Goal: Check status: Check status

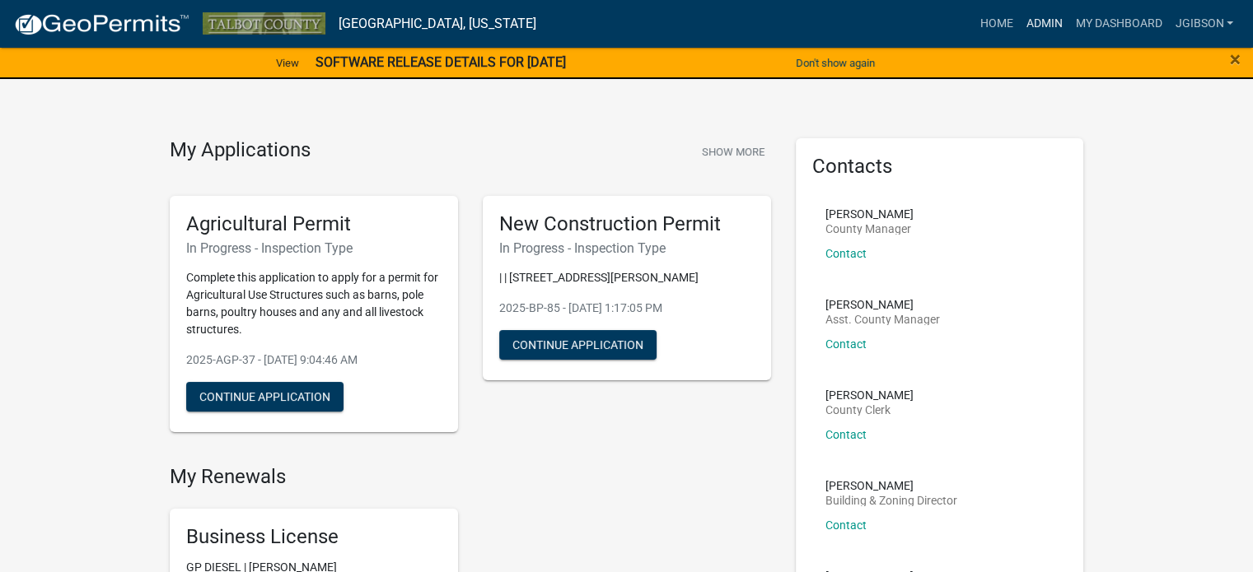
click at [1045, 22] on link "Admin" at bounding box center [1043, 23] width 49 height 31
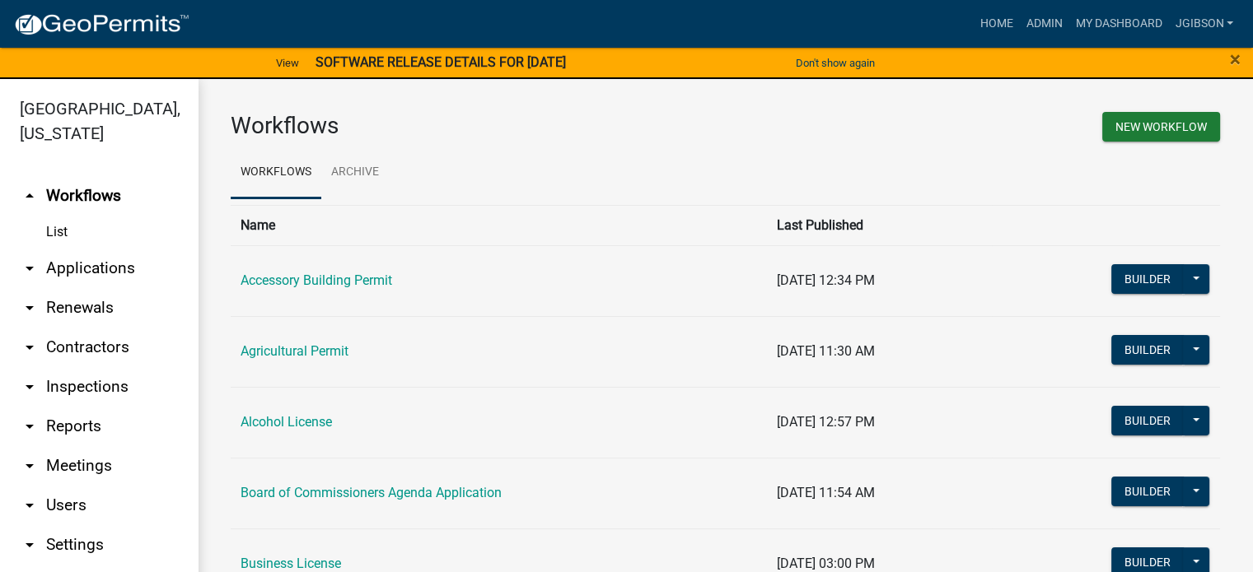
click at [25, 268] on icon "arrow_drop_down" at bounding box center [30, 269] width 20 height 20
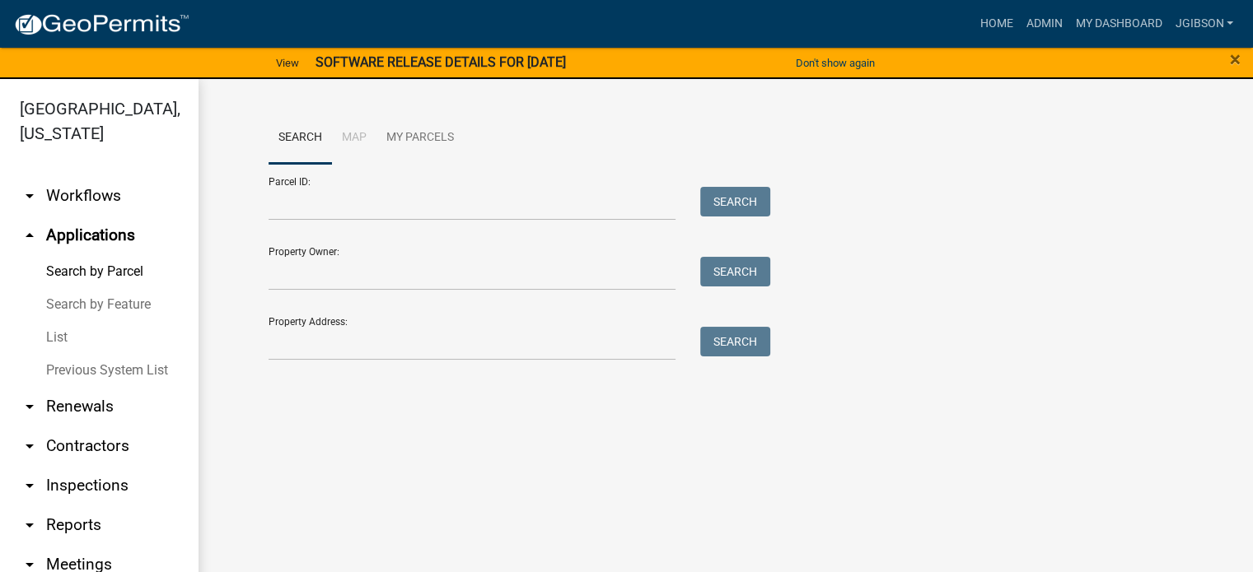
click at [56, 338] on link "List" at bounding box center [99, 337] width 198 height 33
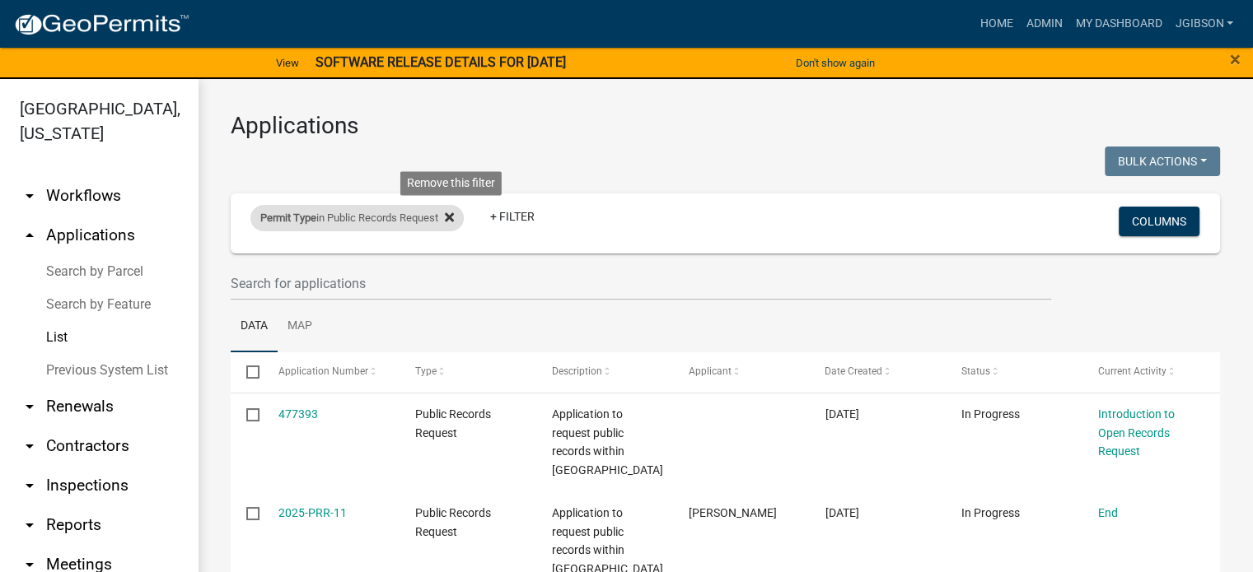
click at [454, 214] on icon at bounding box center [449, 217] width 9 height 9
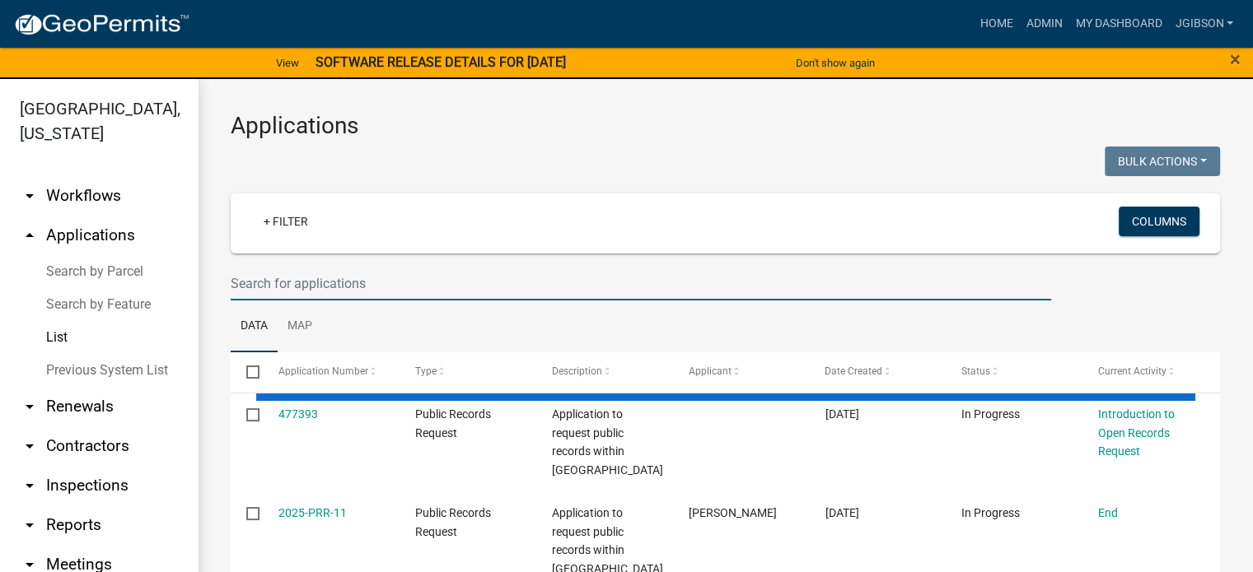
click at [291, 287] on input "text" at bounding box center [641, 284] width 820 height 34
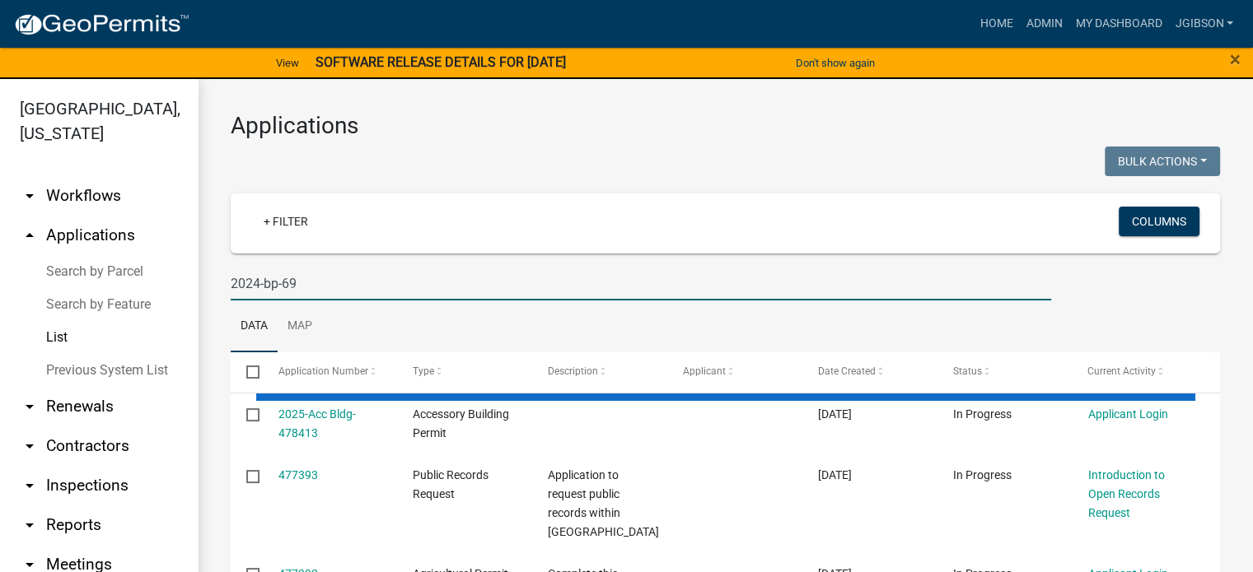
type input "2024-bp-69"
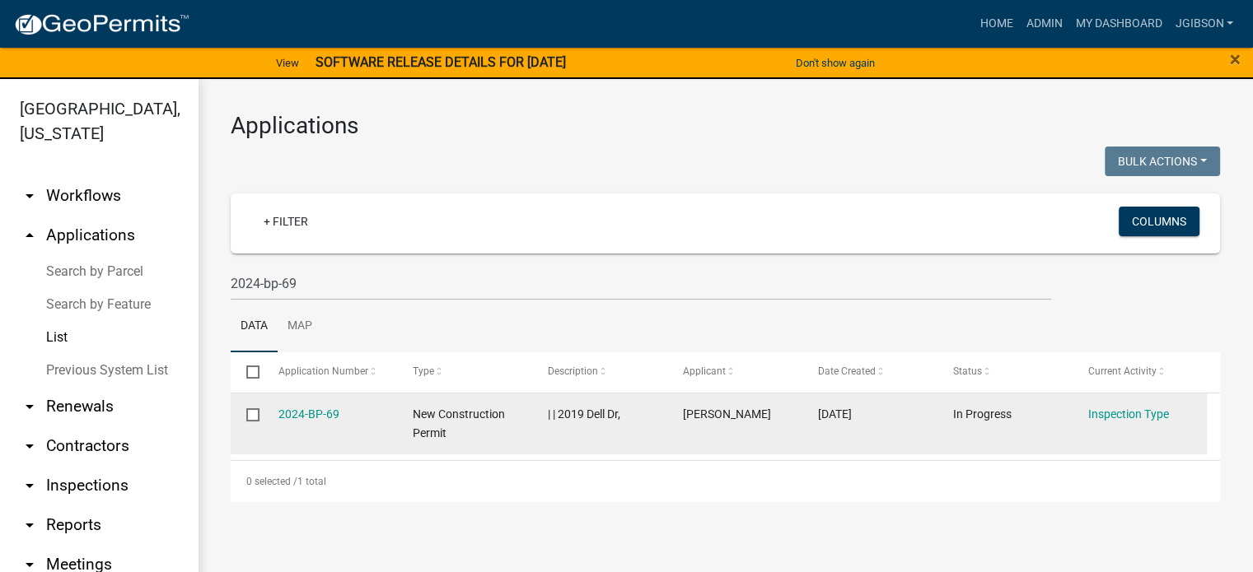
click at [298, 405] on div "2024-BP-69" at bounding box center [329, 414] width 103 height 19
click at [303, 413] on link "2024-BP-69" at bounding box center [308, 414] width 61 height 13
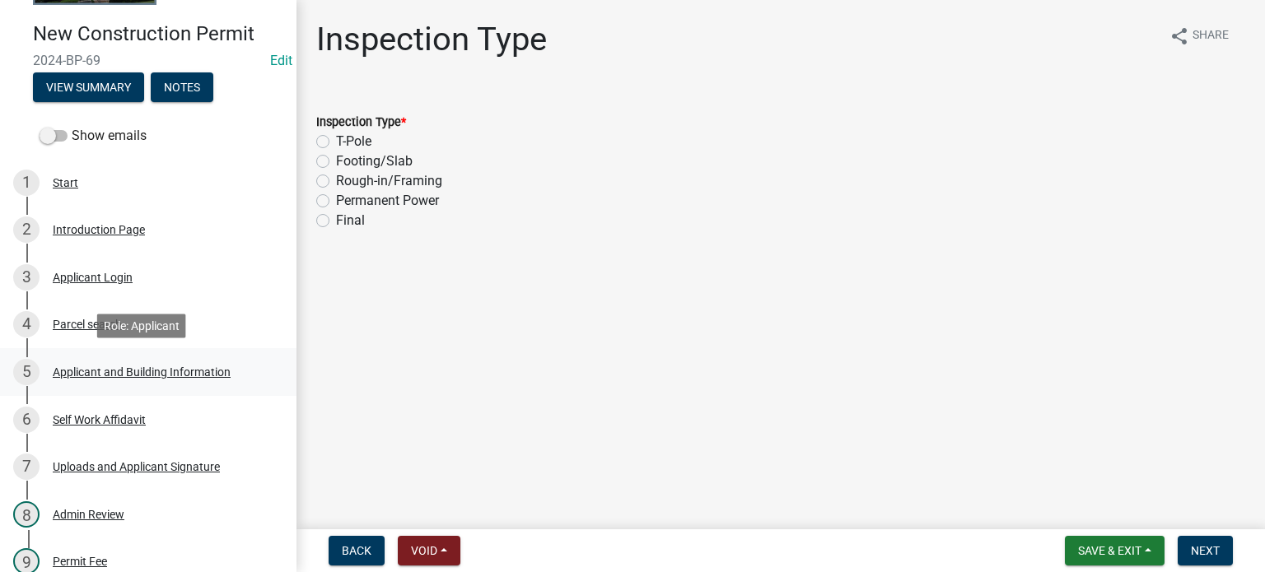
scroll to position [165, 0]
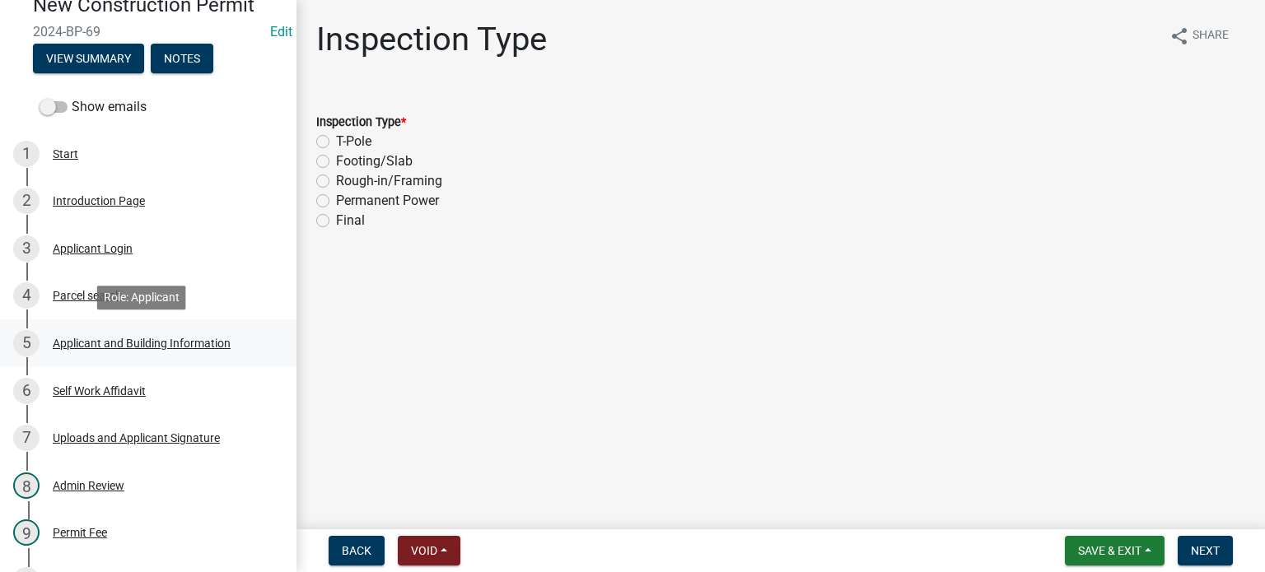
click at [109, 342] on div "Applicant and Building Information" at bounding box center [142, 344] width 178 height 12
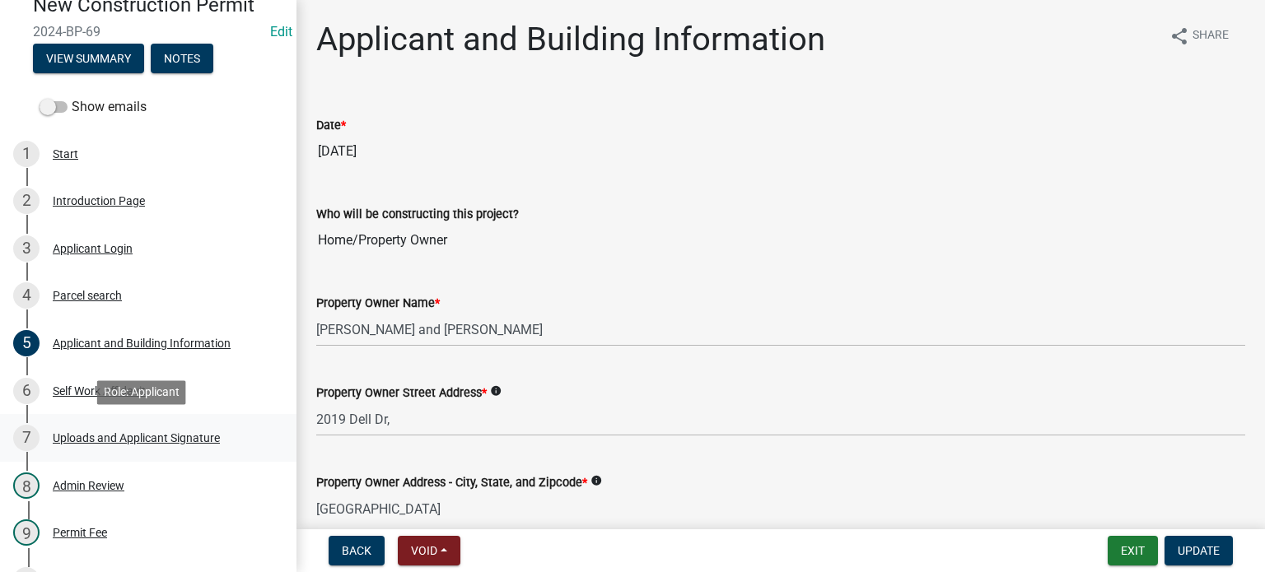
click at [119, 429] on div "7 Uploads and Applicant Signature" at bounding box center [141, 438] width 257 height 26
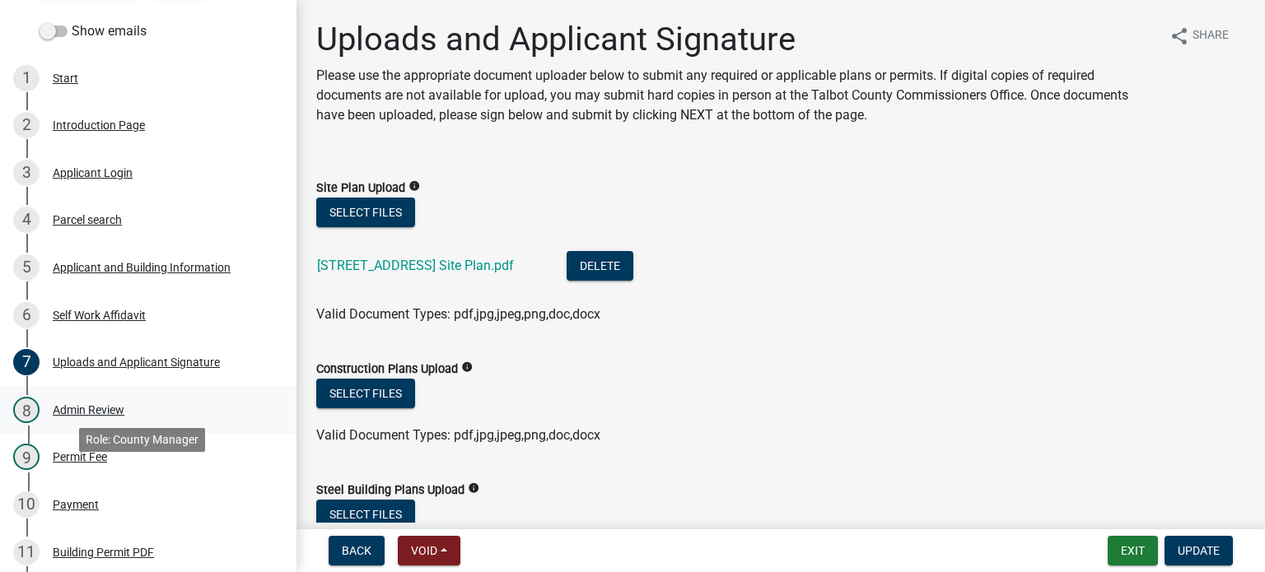
scroll to position [329, 0]
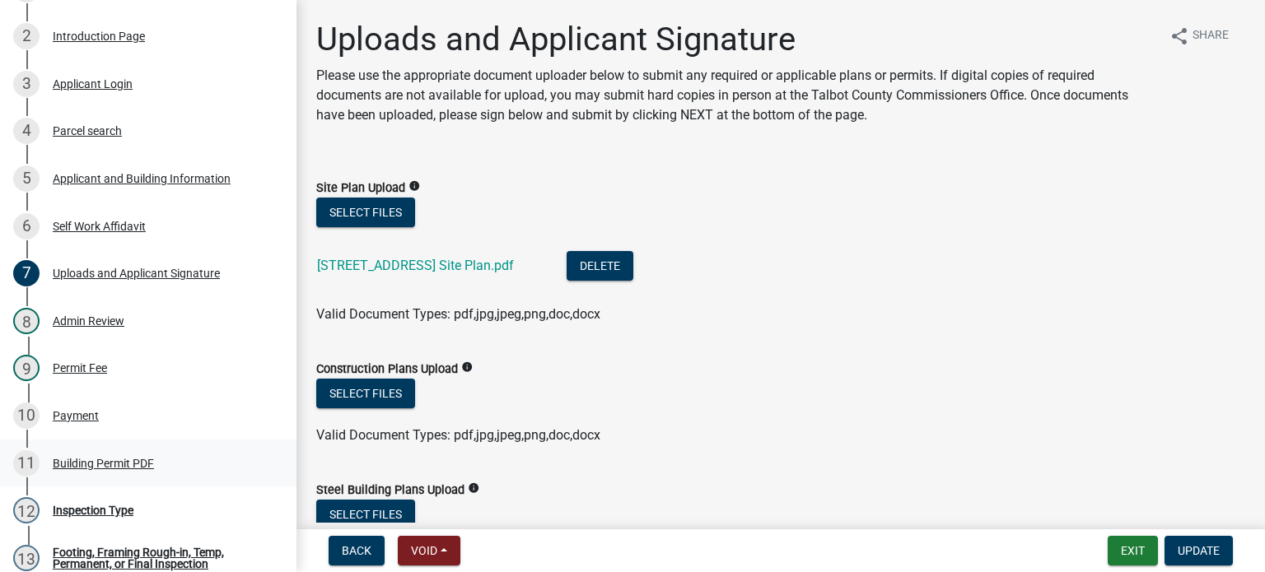
click at [104, 458] on div "Building Permit PDF" at bounding box center [103, 464] width 101 height 12
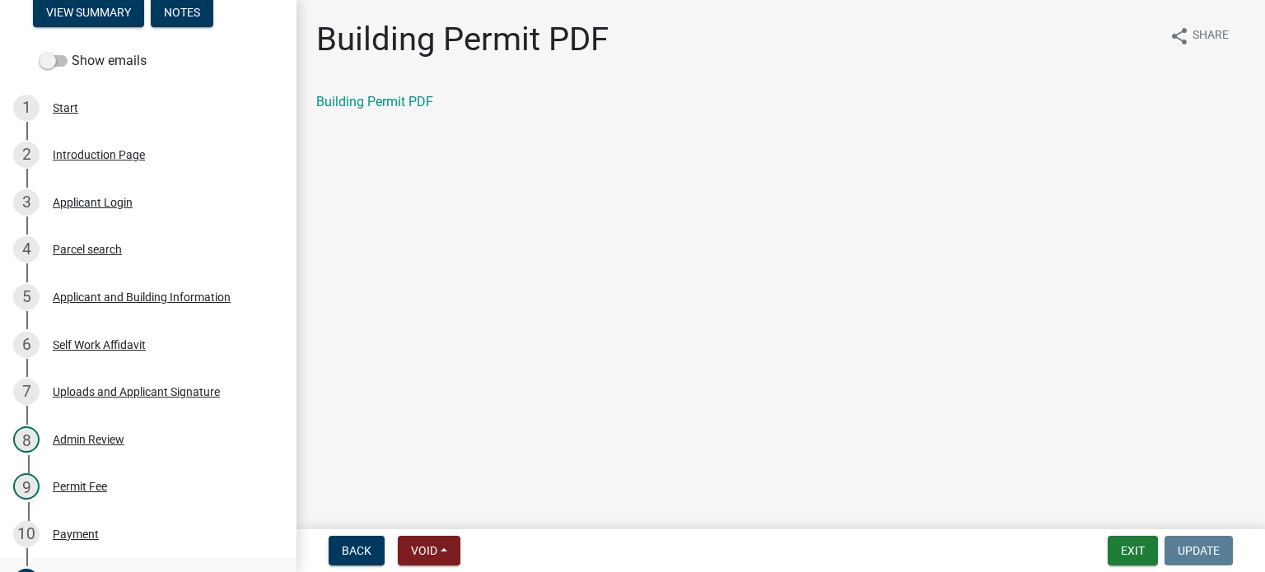
scroll to position [0, 0]
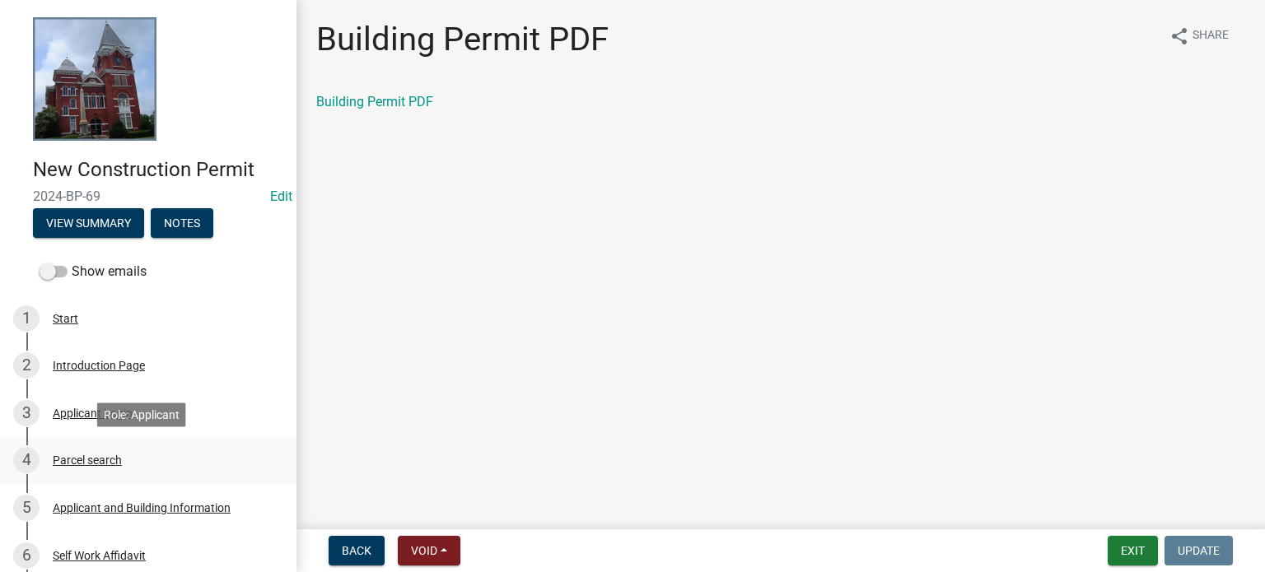
click at [89, 453] on div "4 Parcel search" at bounding box center [141, 460] width 257 height 26
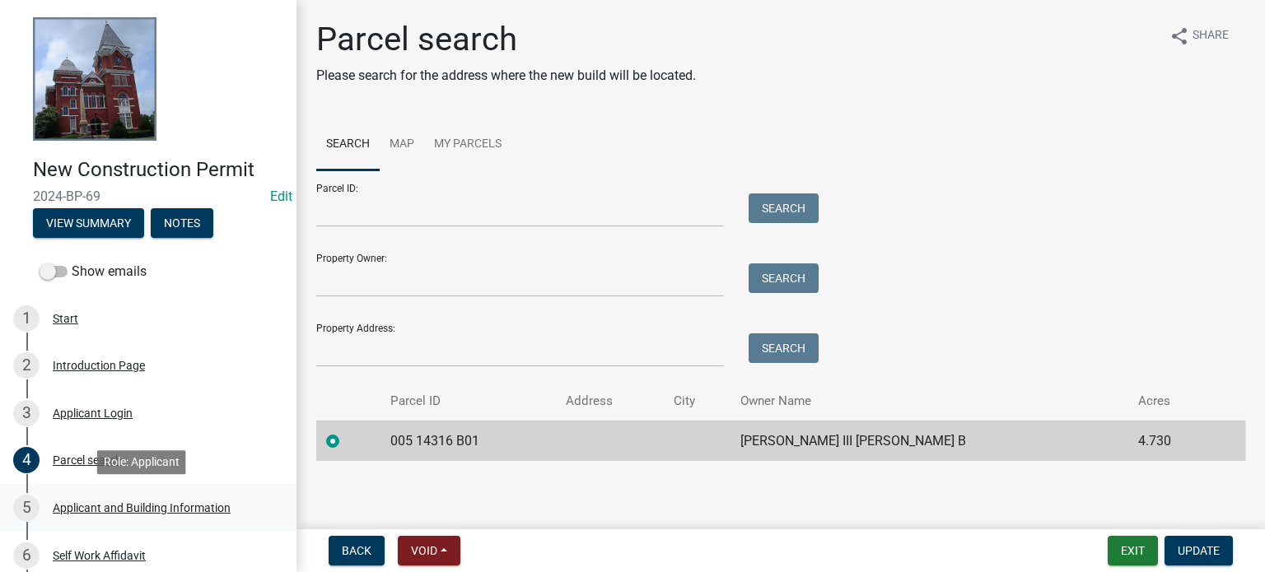
click at [105, 505] on div "Applicant and Building Information" at bounding box center [142, 508] width 178 height 12
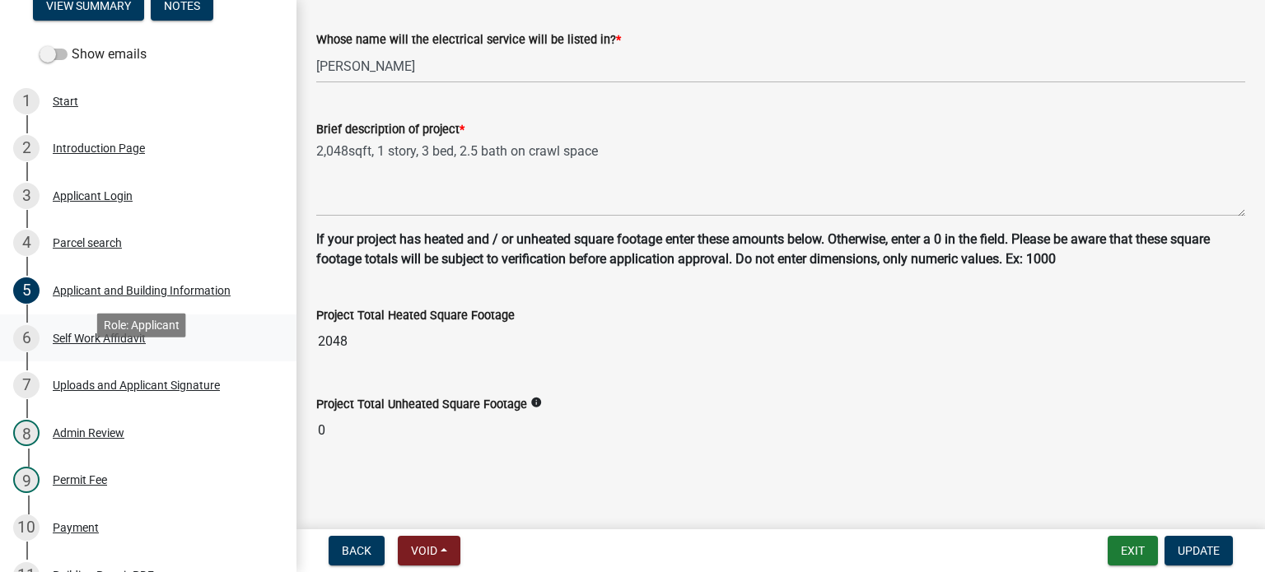
scroll to position [247, 0]
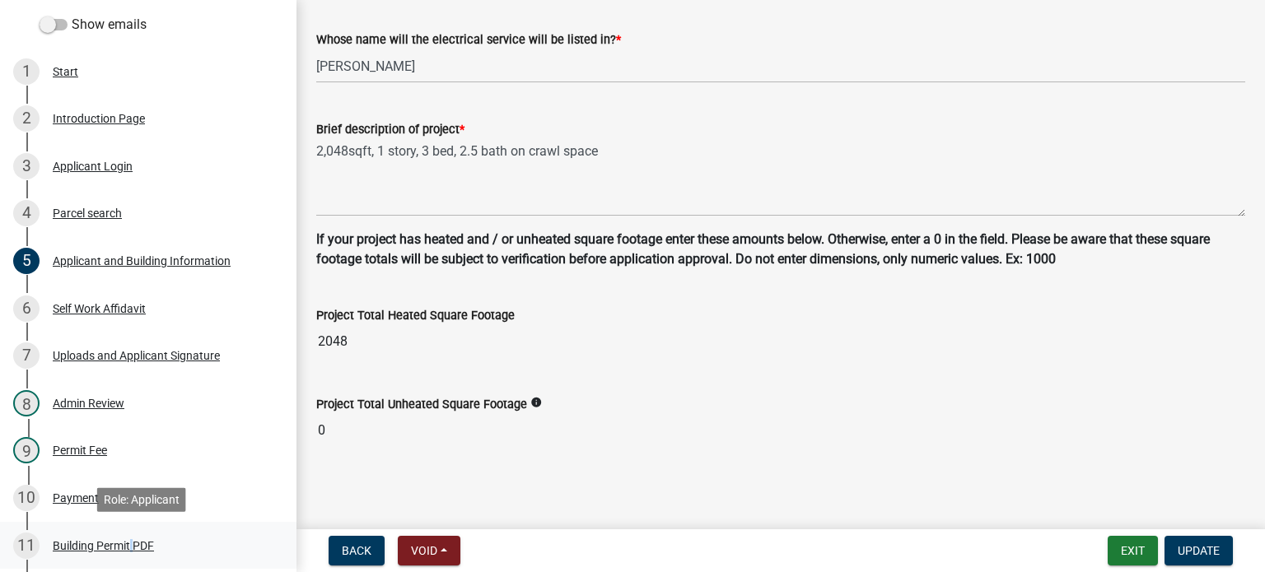
click at [129, 540] on div "Building Permit PDF" at bounding box center [103, 546] width 101 height 12
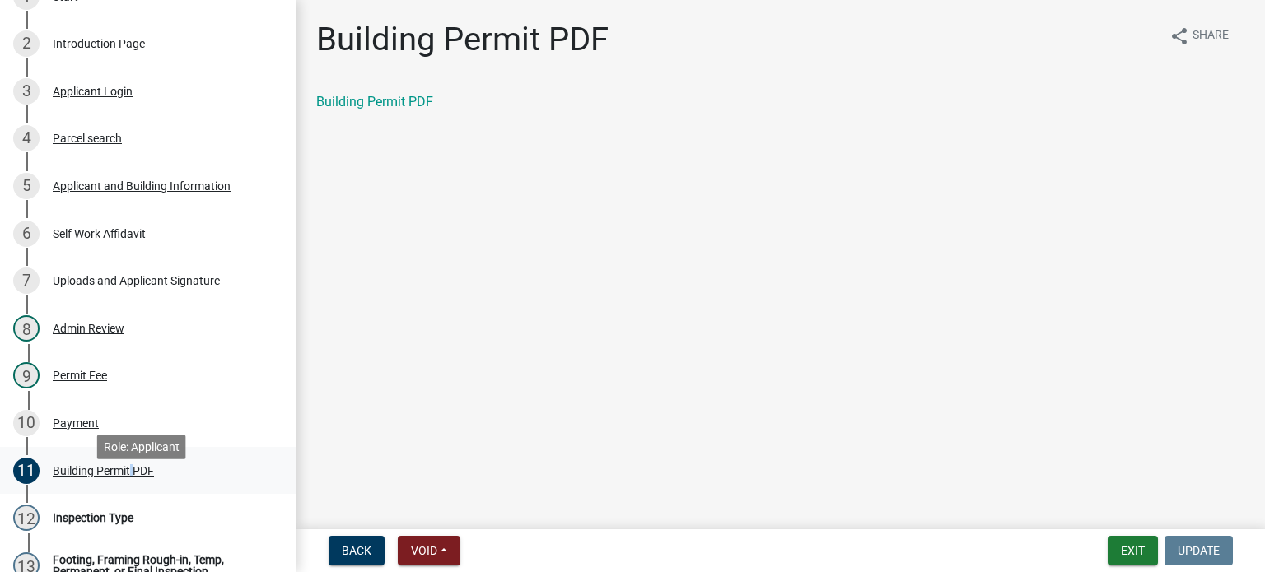
scroll to position [494, 0]
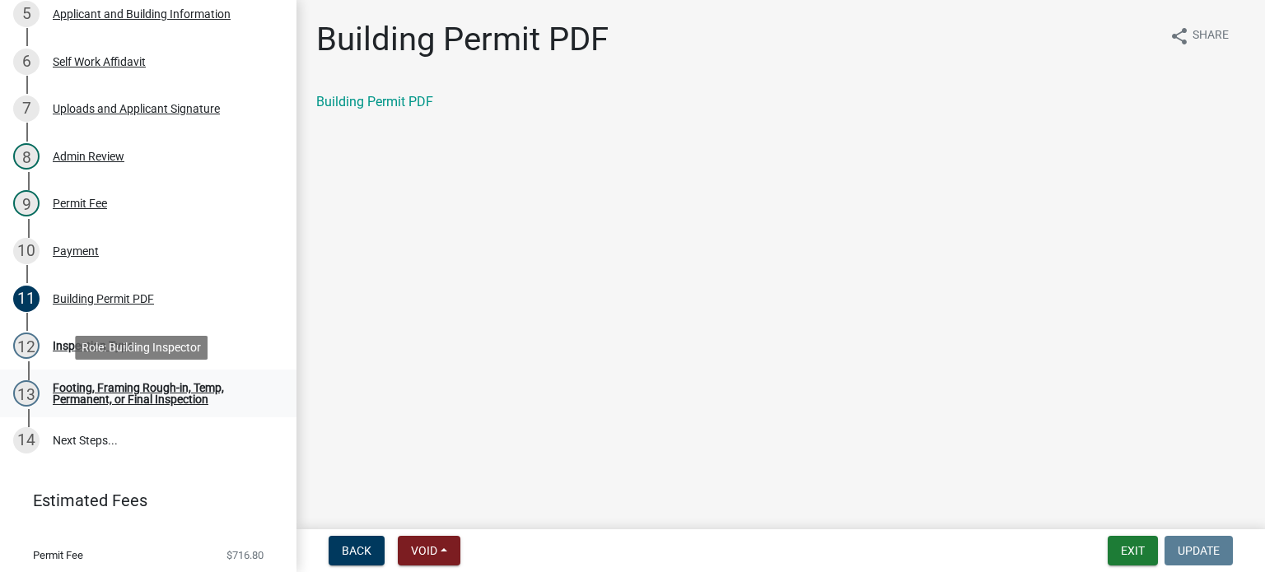
click at [123, 393] on div "Footing, Framing Rough-in, Temp, Permanent, or Final Inspection" at bounding box center [161, 393] width 217 height 23
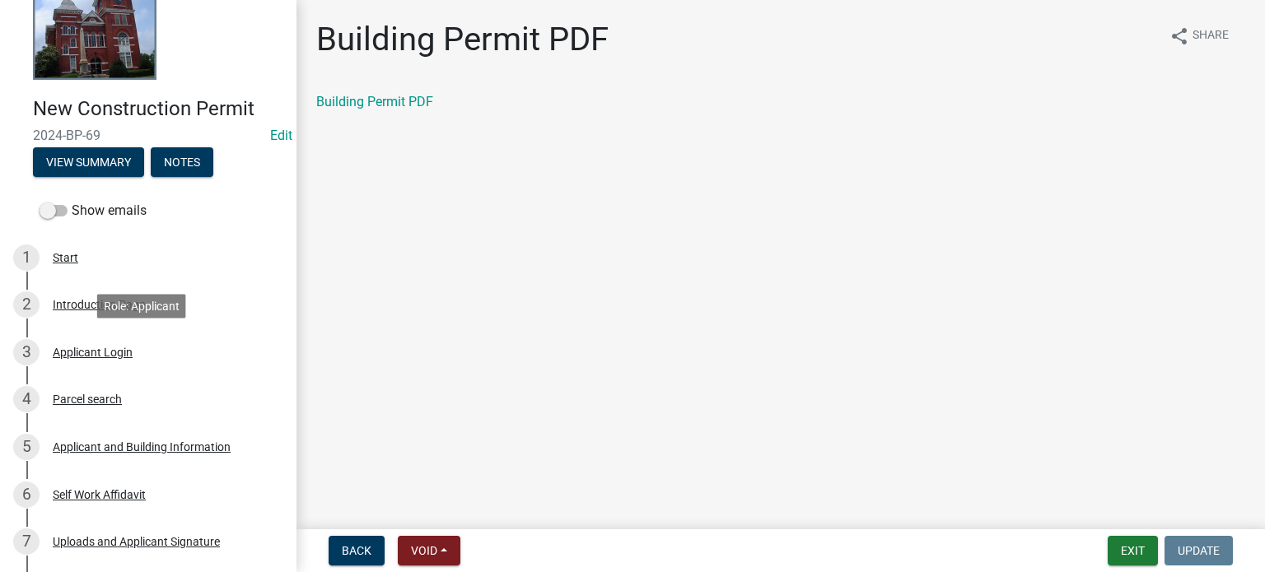
scroll to position [0, 0]
